Goal: Task Accomplishment & Management: Manage account settings

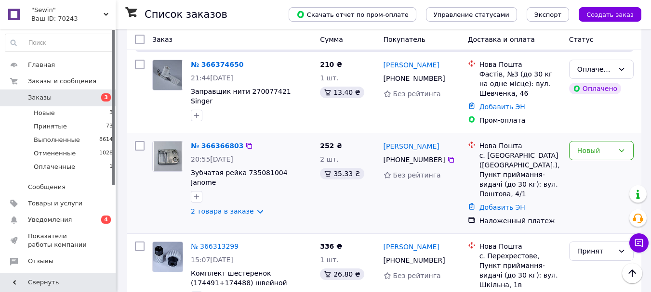
scroll to position [129, 0]
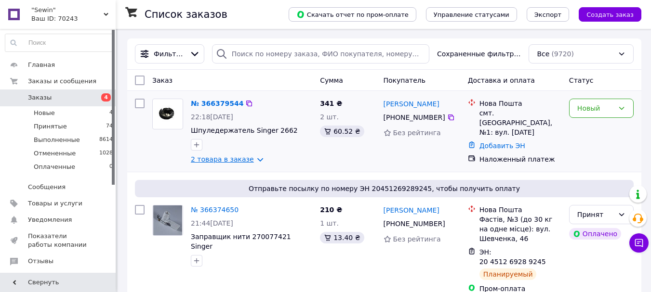
click at [252, 159] on link "2 товара в заказе" at bounding box center [222, 160] width 63 height 8
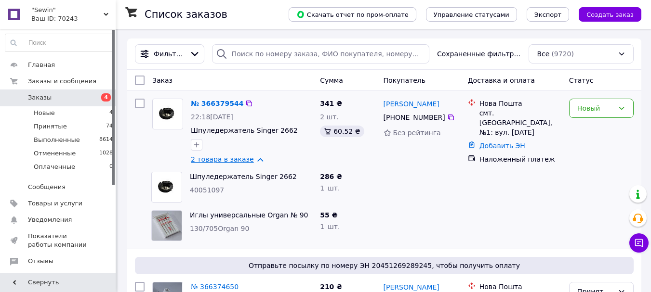
click at [247, 159] on link "2 товара в заказе" at bounding box center [222, 160] width 63 height 8
